Goal: Task Accomplishment & Management: Use online tool/utility

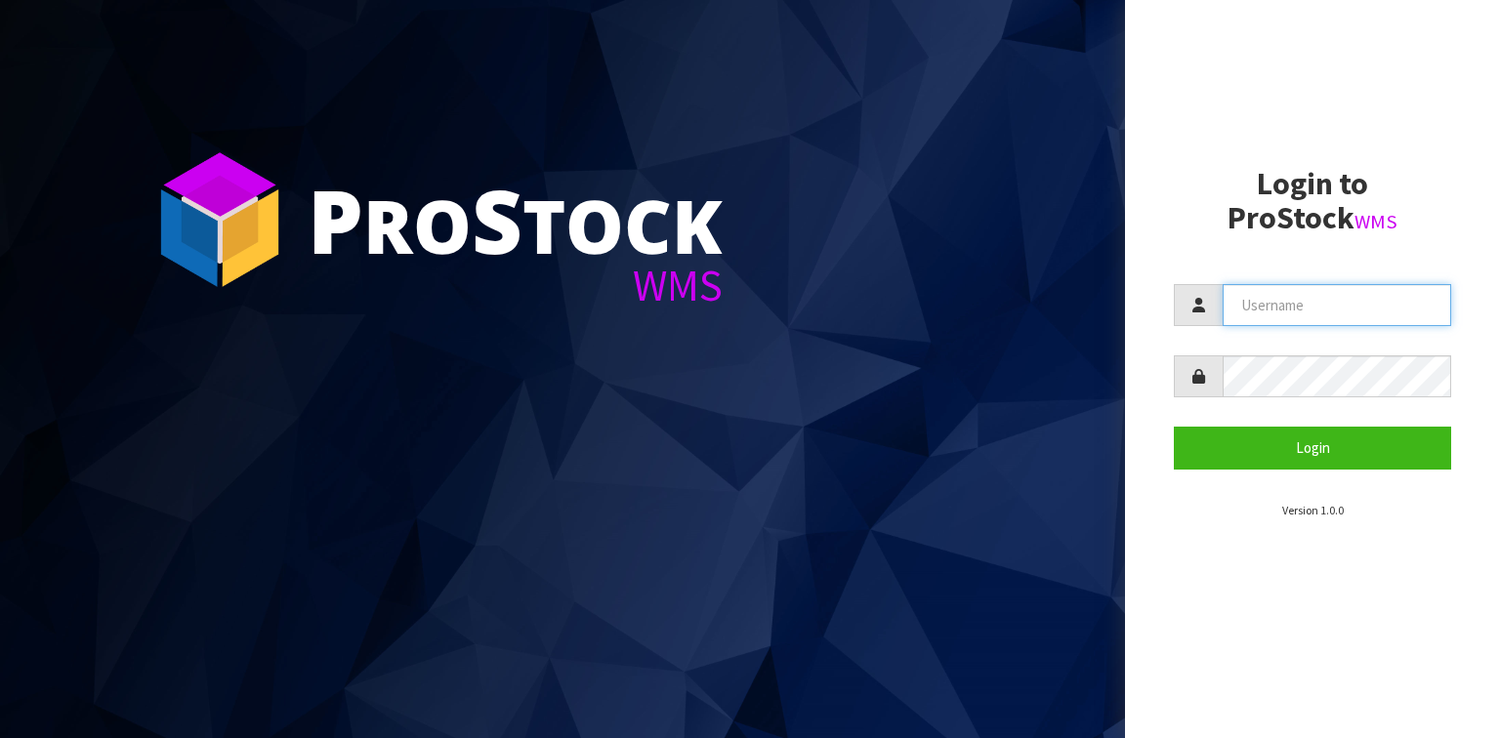
click at [1244, 322] on input "text" at bounding box center [1337, 305] width 229 height 42
click at [1343, 315] on input "text" at bounding box center [1337, 305] width 229 height 42
click at [1342, 314] on input "kIERAN" at bounding box center [1337, 305] width 229 height 42
type input "k"
type input "Kieran"
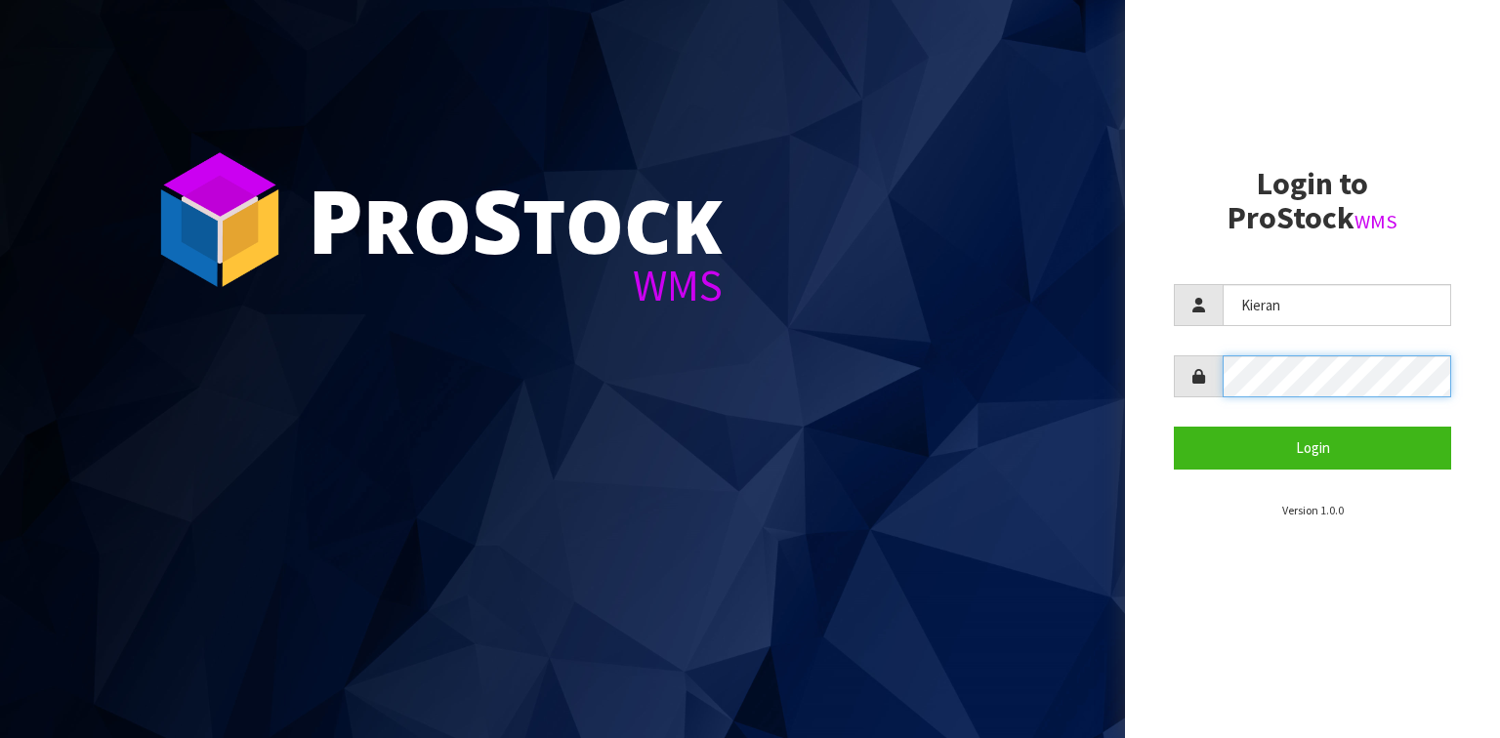
click at [1174, 427] on button "Login" at bounding box center [1312, 448] width 277 height 42
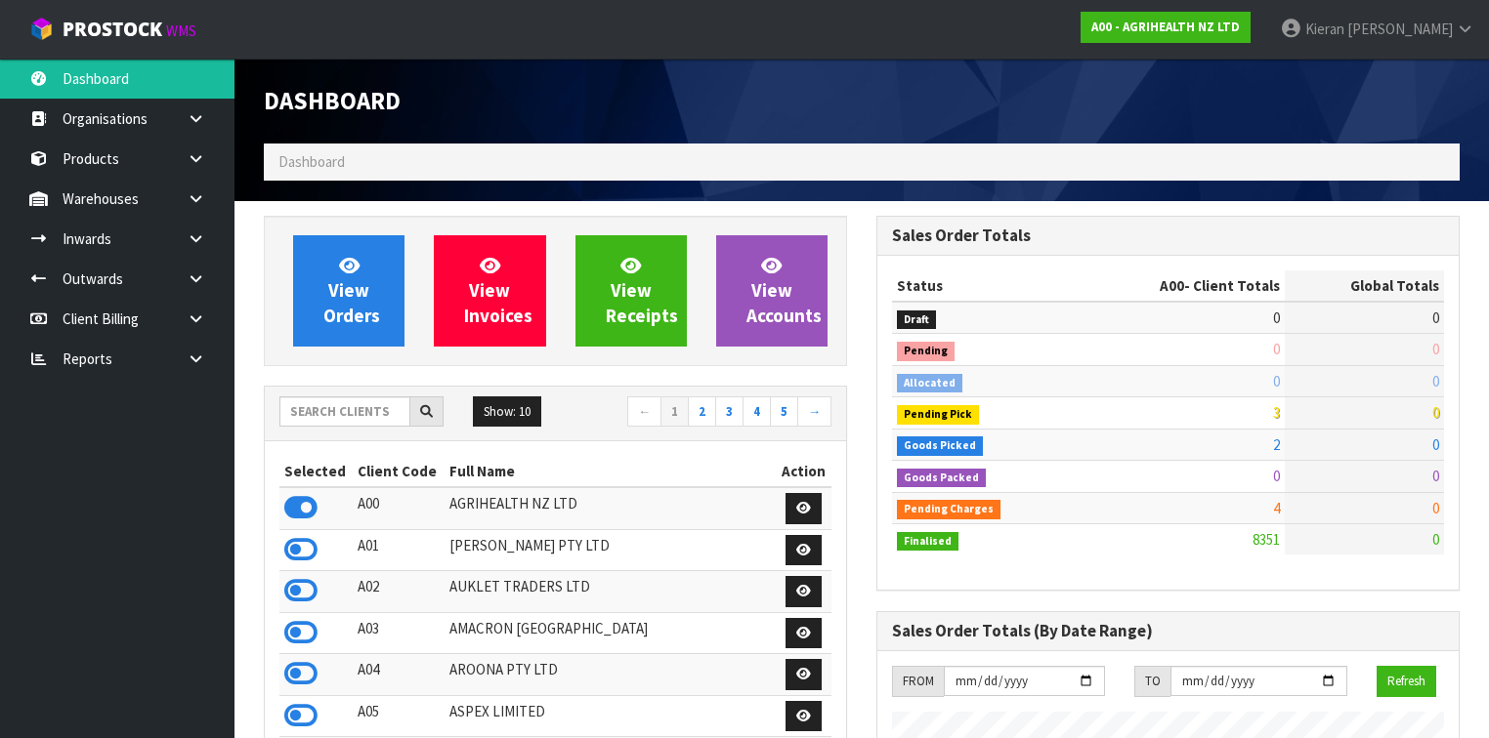
scroll to position [1473, 612]
click at [348, 407] on input "text" at bounding box center [344, 412] width 131 height 30
type input "N04"
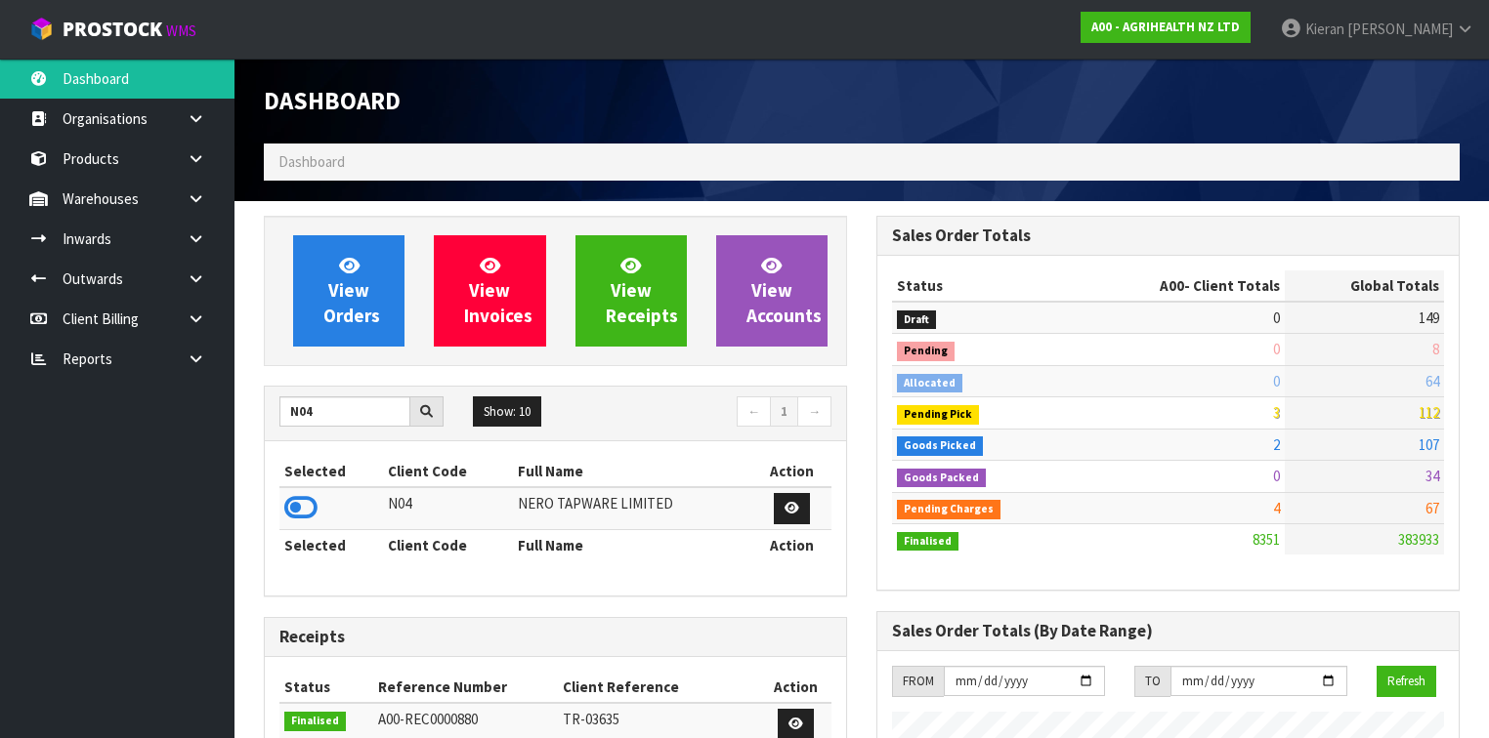
click at [305, 526] on td at bounding box center [331, 508] width 104 height 42
click at [312, 507] on icon at bounding box center [300, 507] width 33 height 29
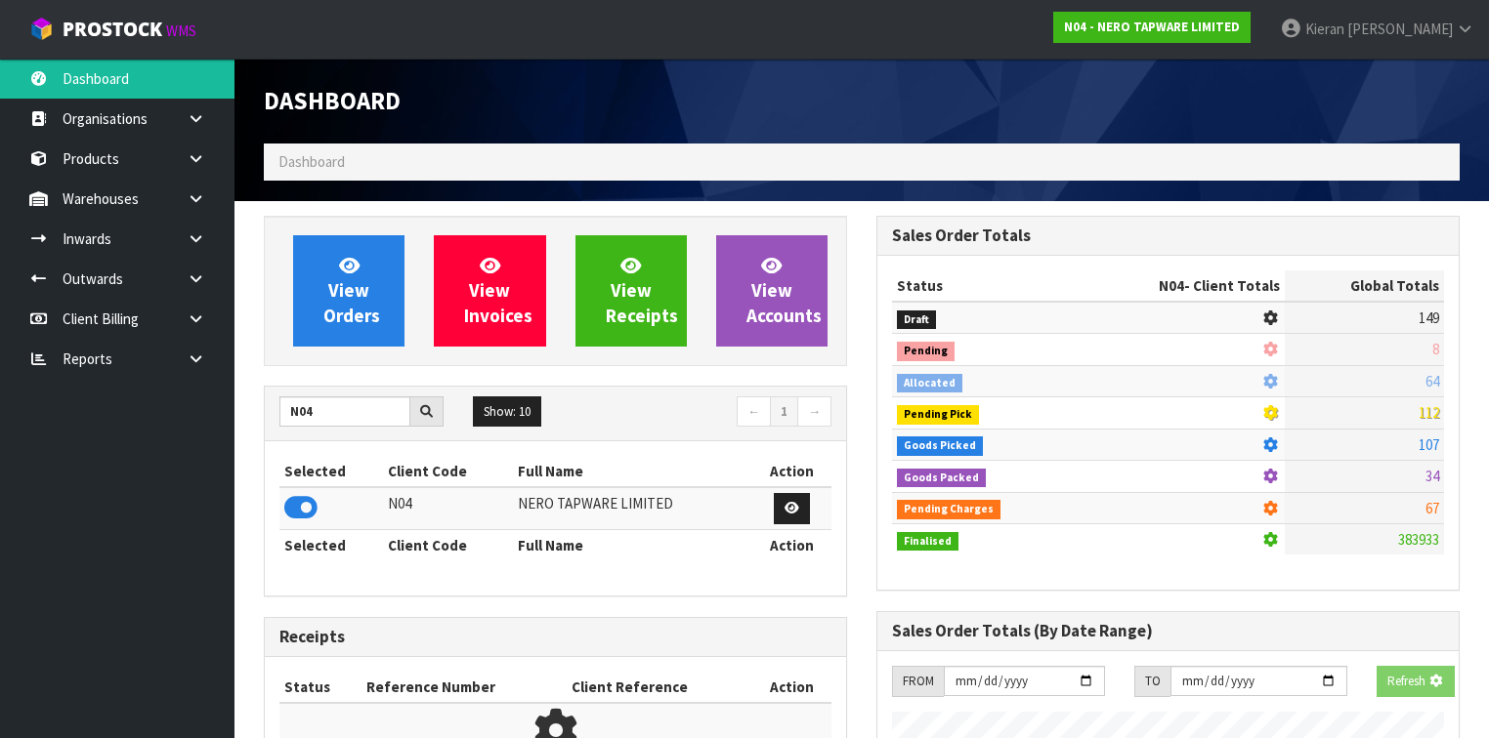
scroll to position [1578, 612]
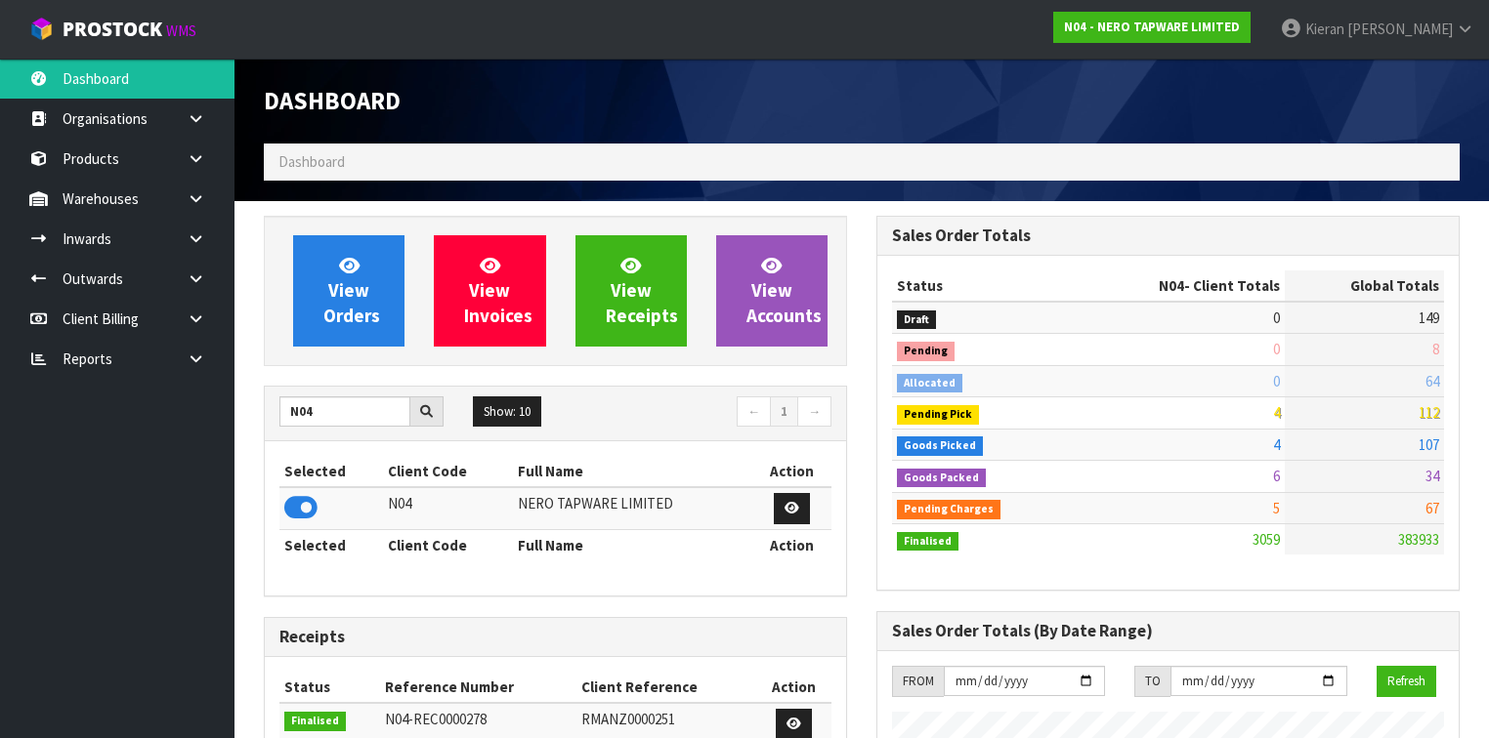
drag, startPoint x: 1271, startPoint y: 411, endPoint x: 1258, endPoint y: 410, distance: 12.7
click at [1259, 410] on tr "Pending Pick 4 112" at bounding box center [1168, 413] width 552 height 31
click at [1256, 410] on td "4" at bounding box center [1178, 413] width 211 height 31
click at [1388, 10] on link "[PERSON_NAME]" at bounding box center [1377, 29] width 224 height 59
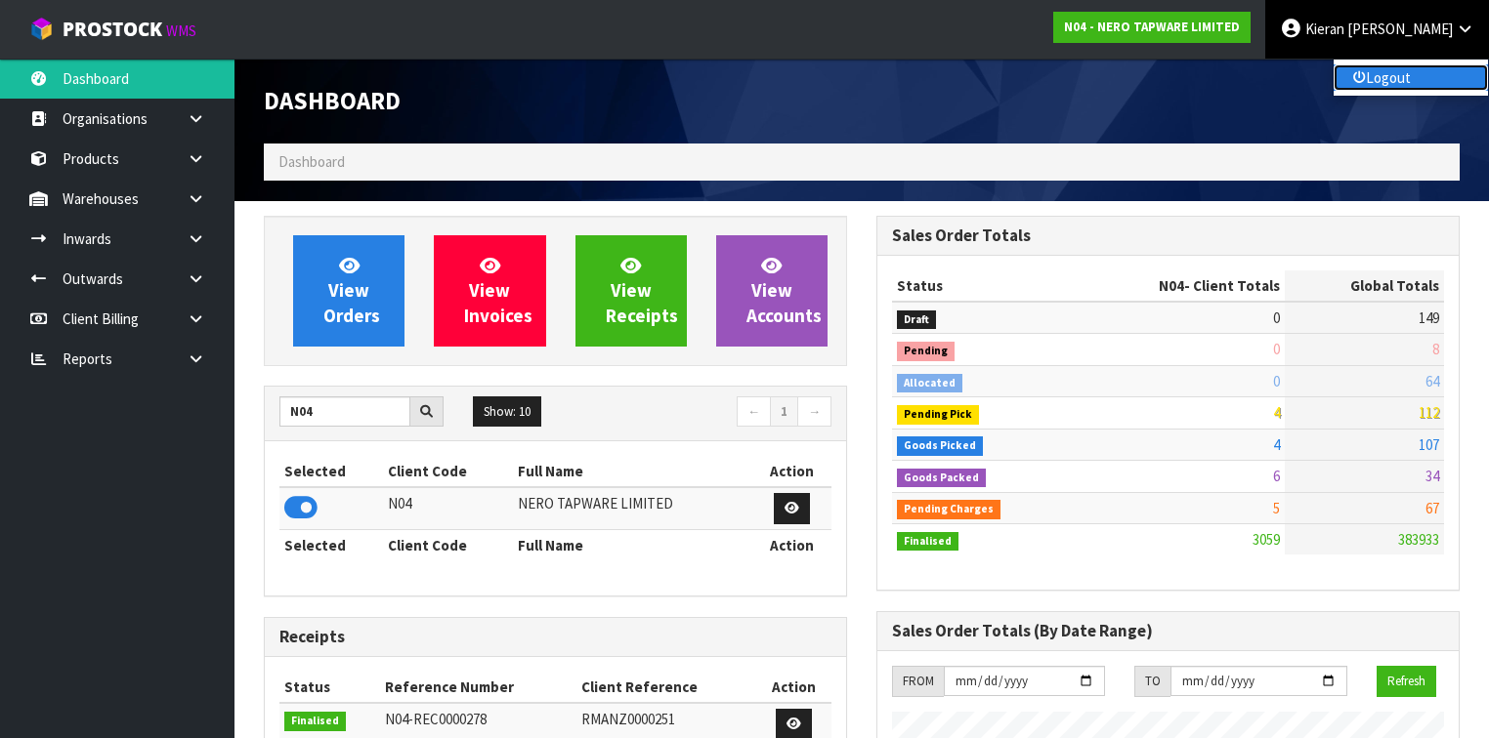
click at [1391, 68] on link "Logout" at bounding box center [1410, 77] width 154 height 26
